Goal: Check status: Check status

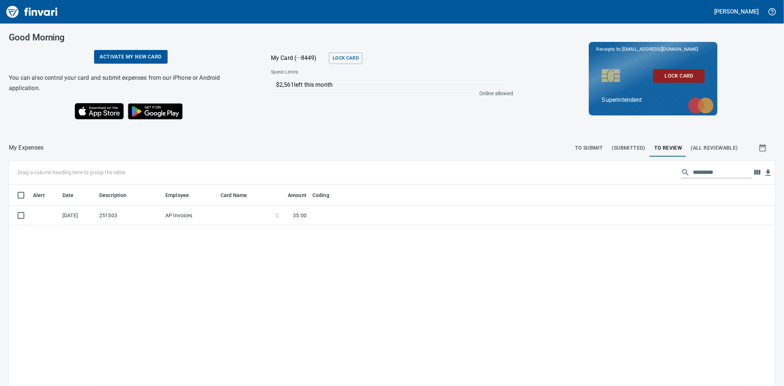
scroll to position [299, 754]
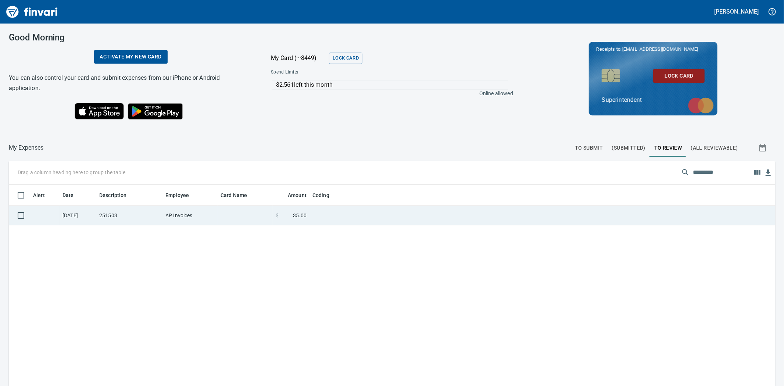
click at [152, 214] on td "251503" at bounding box center [129, 215] width 66 height 19
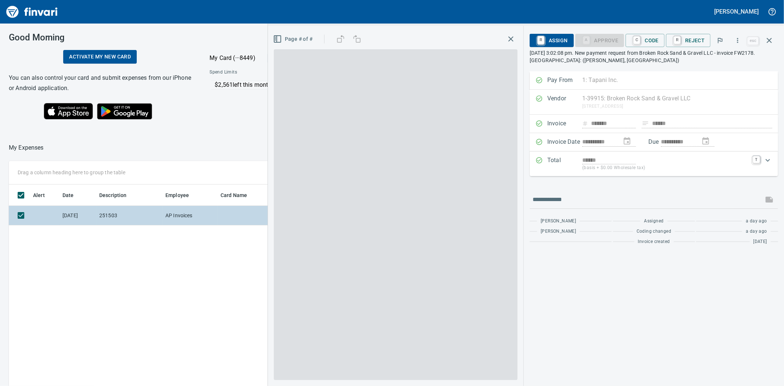
scroll to position [299, 570]
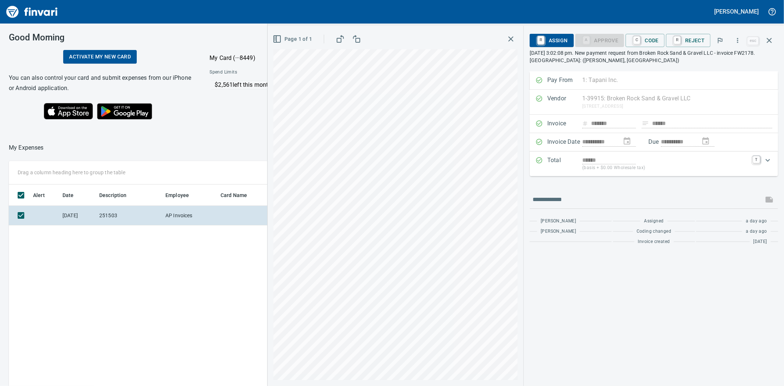
click at [209, 284] on div "Alert Date Description Employee Card Name Amount Coding [DATE] 251503 AP Invoic…" at bounding box center [300, 336] width 582 height 305
click at [514, 39] on icon "button" at bounding box center [510, 39] width 9 height 9
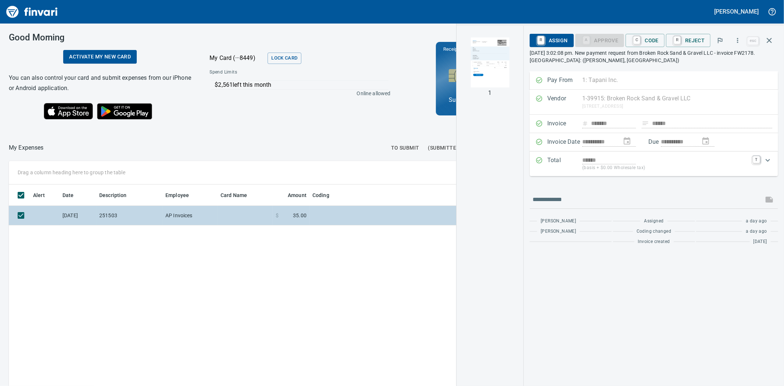
click at [97, 218] on td "251503" at bounding box center [129, 215] width 66 height 19
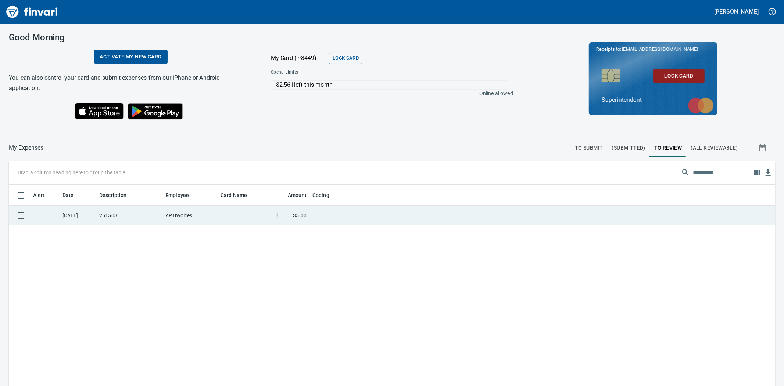
scroll to position [1, 1]
click at [299, 212] on span "35.00" at bounding box center [300, 215] width 14 height 7
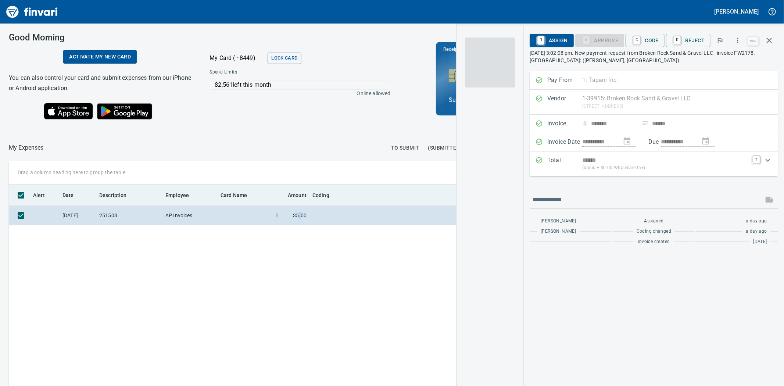
scroll to position [299, 570]
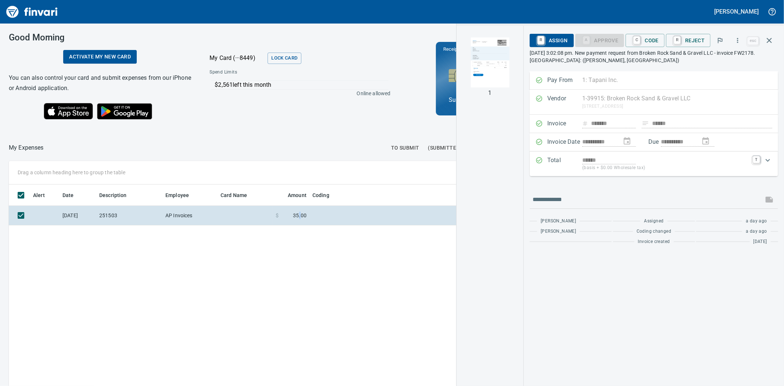
click at [490, 72] on img "button" at bounding box center [490, 62] width 50 height 50
